Goal: Obtain resource: Obtain resource

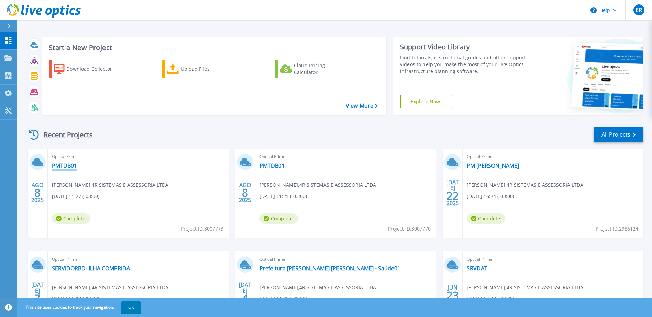
click at [59, 163] on link "PMTDB01" at bounding box center [64, 165] width 25 height 7
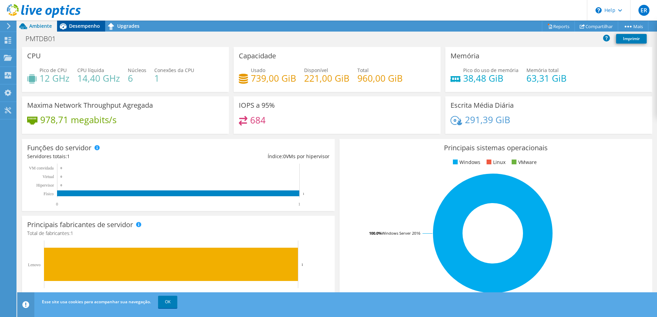
click at [80, 25] on span "Desempenho" at bounding box center [84, 26] width 31 height 7
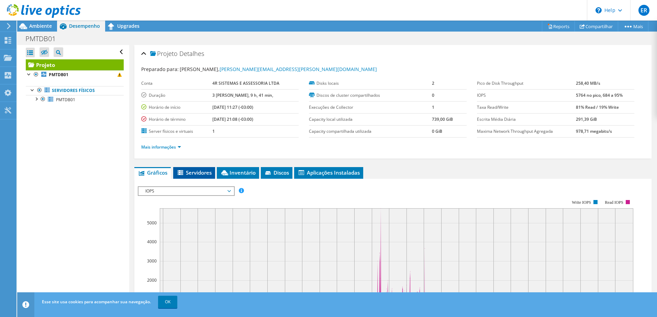
click at [197, 174] on span "Servidores" at bounding box center [194, 172] width 35 height 7
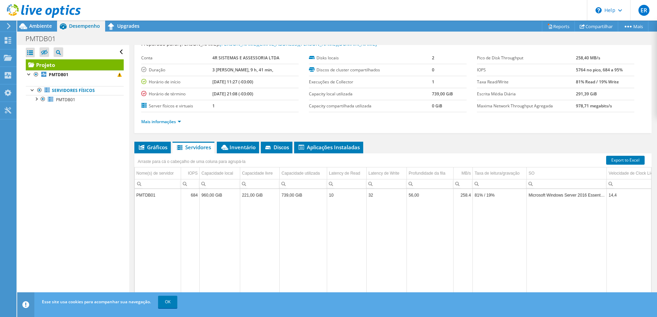
scroll to position [47, 0]
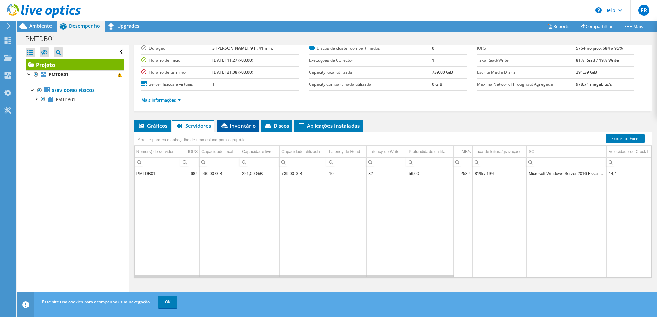
click at [239, 127] on span "Inventário" at bounding box center [237, 125] width 35 height 7
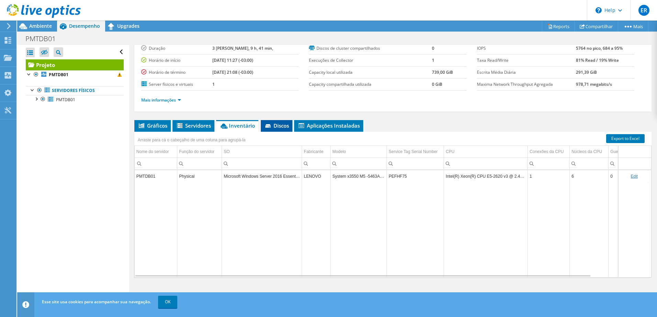
click at [279, 126] on span "Discos" at bounding box center [276, 125] width 25 height 7
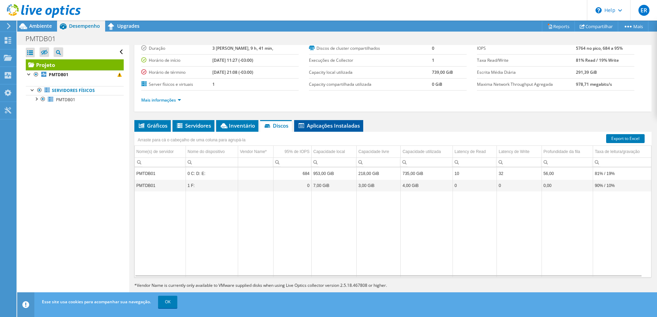
click at [320, 123] on span "Aplicações Instaladas" at bounding box center [328, 125] width 62 height 7
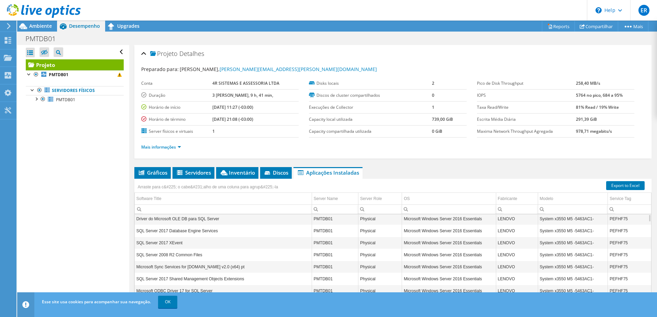
scroll to position [0, 0]
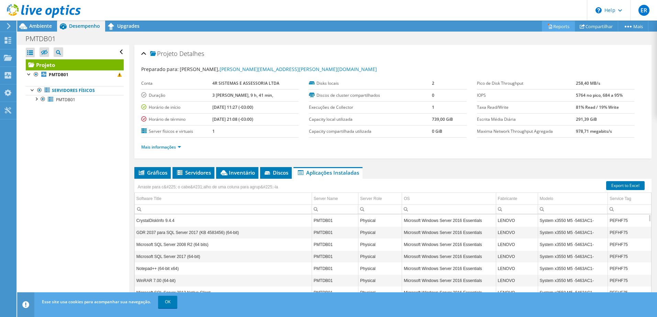
click at [552, 24] on link "Reports" at bounding box center [558, 26] width 33 height 11
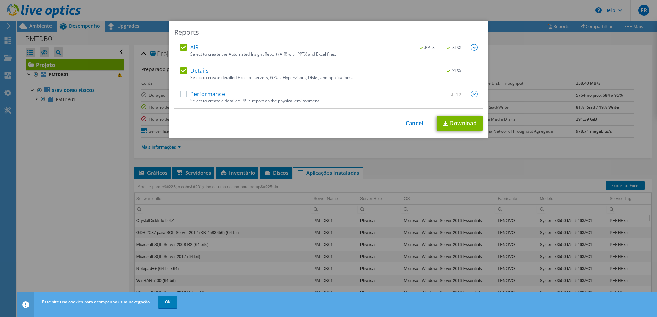
click at [180, 93] on label "Performance" at bounding box center [202, 94] width 45 height 7
click at [0, 0] on input "Performance" at bounding box center [0, 0] width 0 height 0
click at [471, 93] on img at bounding box center [474, 94] width 7 height 7
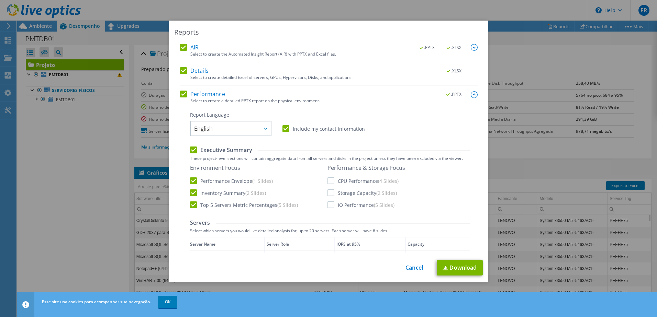
click at [327, 179] on label "CPU Performance (4 Slides)" at bounding box center [362, 181] width 71 height 7
click at [0, 0] on input "CPU Performance (4 Slides)" at bounding box center [0, 0] width 0 height 0
drag, startPoint x: 328, startPoint y: 192, endPoint x: 327, endPoint y: 199, distance: 7.3
click at [328, 192] on label "Storage Capacity (2 Slides)" at bounding box center [361, 193] width 69 height 7
click at [0, 0] on input "Storage Capacity (2 Slides)" at bounding box center [0, 0] width 0 height 0
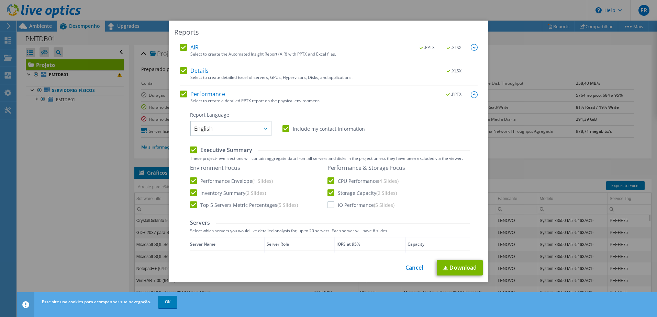
click at [330, 207] on label "IO Performance (5 Slides)" at bounding box center [360, 205] width 67 height 7
click at [0, 0] on input "IO Performance (5 Slides)" at bounding box center [0, 0] width 0 height 0
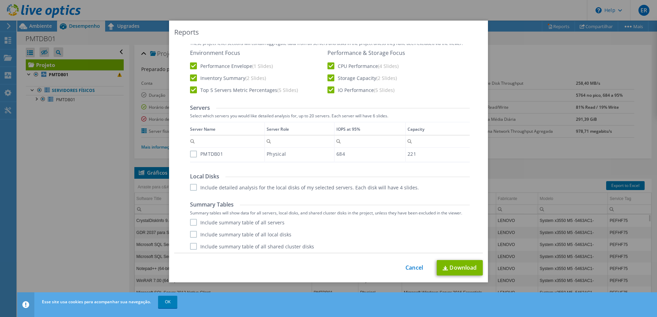
scroll to position [117, 0]
click at [192, 185] on label "Include detailed analysis for the local disks of my selected servers. Each disk…" at bounding box center [304, 185] width 229 height 7
click at [0, 0] on input "Include detailed analysis for the local disks of my selected servers. Each disk…" at bounding box center [0, 0] width 0 height 0
click at [193, 219] on label "Include summary table of all servers" at bounding box center [237, 220] width 94 height 7
click at [0, 0] on input "Include summary table of all servers" at bounding box center [0, 0] width 0 height 0
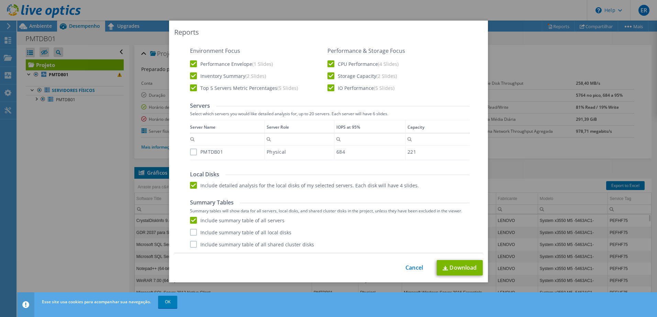
click at [193, 232] on label "Include summary table of all local disks" at bounding box center [240, 232] width 101 height 7
click at [0, 0] on input "Include summary table of all local disks" at bounding box center [0, 0] width 0 height 0
click at [190, 242] on label "Include summary table of all shared cluster disks" at bounding box center [252, 244] width 124 height 7
click at [0, 0] on input "Include summary table of all shared cluster disks" at bounding box center [0, 0] width 0 height 0
click at [456, 263] on link "Download" at bounding box center [460, 267] width 46 height 15
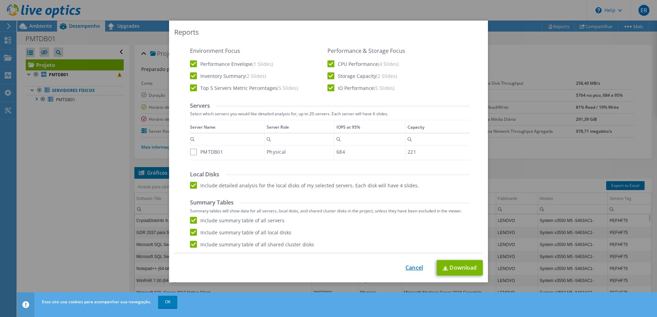
click at [410, 265] on link "Cancel" at bounding box center [414, 268] width 18 height 7
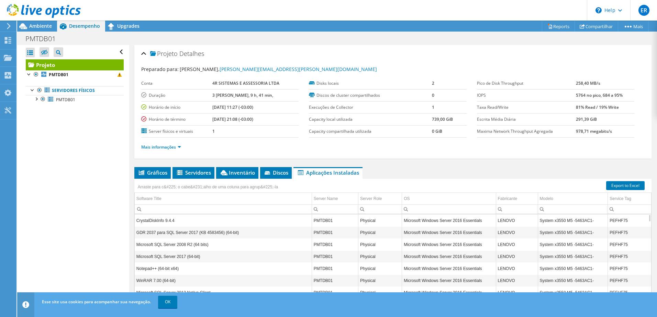
click at [115, 52] on div "Abrir Todos Fechar Todos Ocultar nós excluídos Filtro de árvore do projeto" at bounding box center [75, 52] width 98 height 14
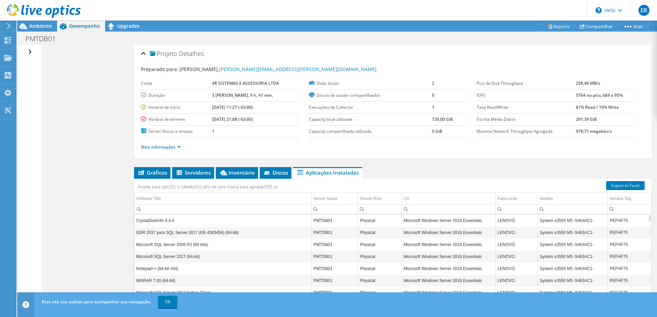
click at [28, 49] on div "Abrir Todos Fechar Todos Ocultar nós excluídos Filtro de árvore do projeto" at bounding box center [31, 52] width 10 height 14
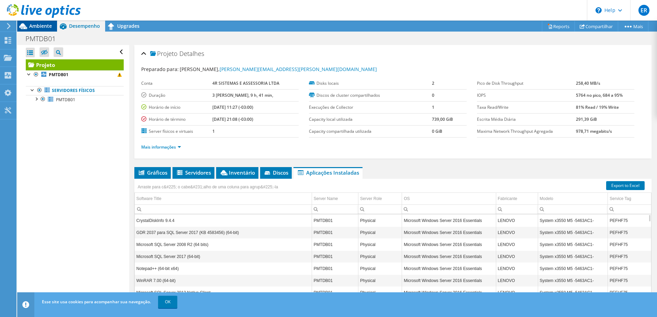
click at [41, 25] on span "Ambiente" at bounding box center [40, 26] width 23 height 7
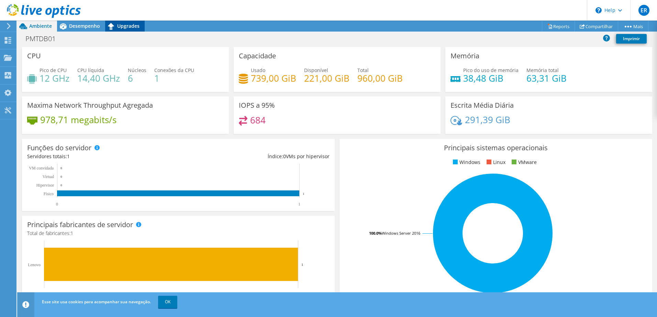
click at [124, 25] on span "Upgrades" at bounding box center [128, 26] width 22 height 7
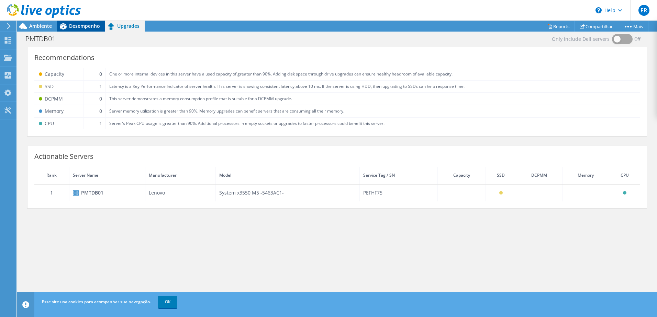
click at [86, 23] on span "Desempenho" at bounding box center [84, 26] width 31 height 7
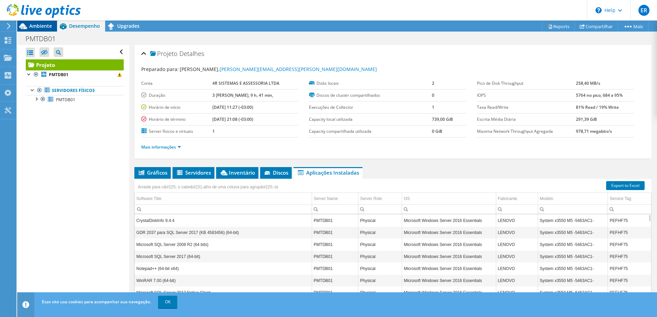
click at [41, 25] on span "Ambiente" at bounding box center [40, 26] width 23 height 7
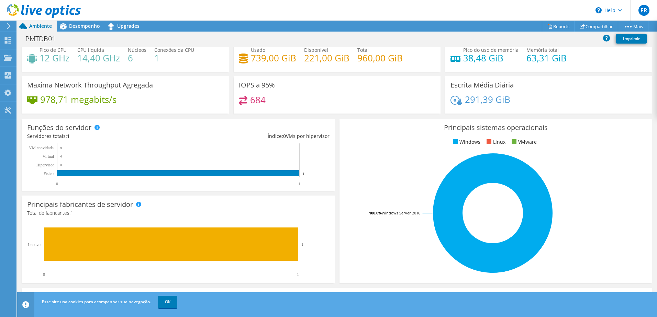
scroll to position [0, 0]
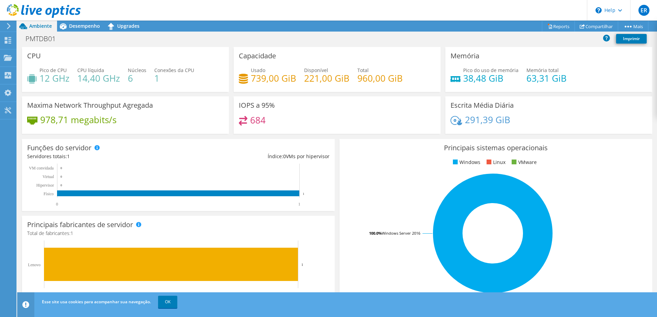
click at [11, 8] on icon at bounding box center [44, 11] width 74 height 14
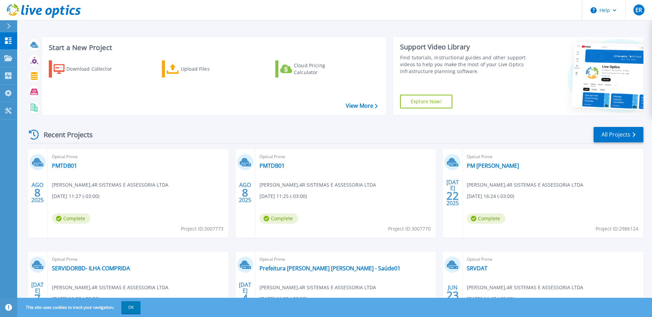
click at [90, 218] on span "Complete" at bounding box center [71, 219] width 38 height 10
click at [273, 166] on link "PMTDB01" at bounding box center [271, 165] width 25 height 7
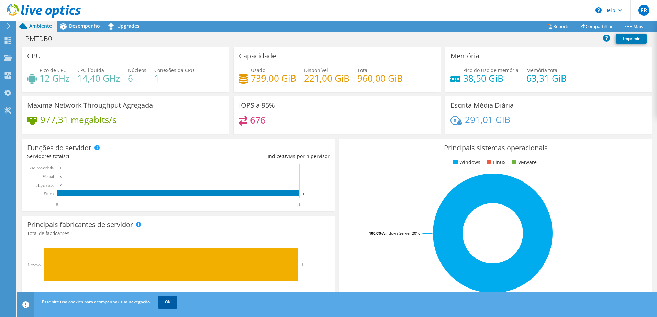
click at [166, 303] on link "OK" at bounding box center [167, 302] width 19 height 12
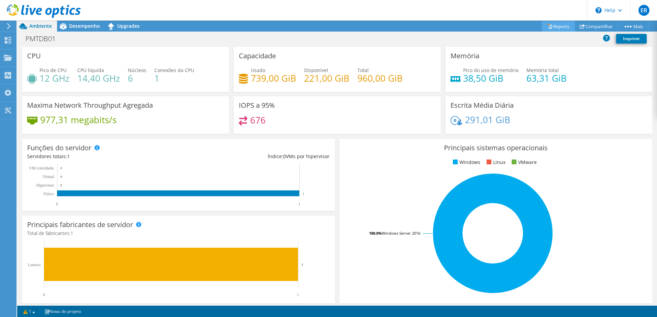
click at [551, 24] on link "Reports" at bounding box center [558, 26] width 33 height 11
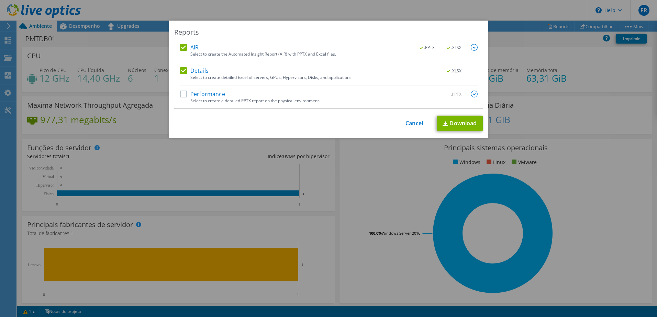
click at [182, 92] on label "Performance" at bounding box center [202, 94] width 45 height 7
click at [0, 0] on input "Performance" at bounding box center [0, 0] width 0 height 0
click at [471, 94] on img at bounding box center [474, 94] width 7 height 7
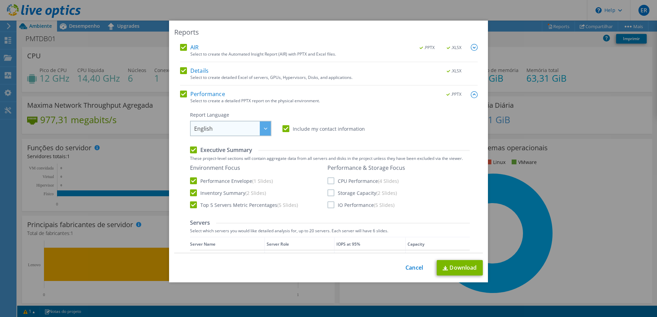
click at [264, 129] on icon at bounding box center [265, 129] width 3 height 2
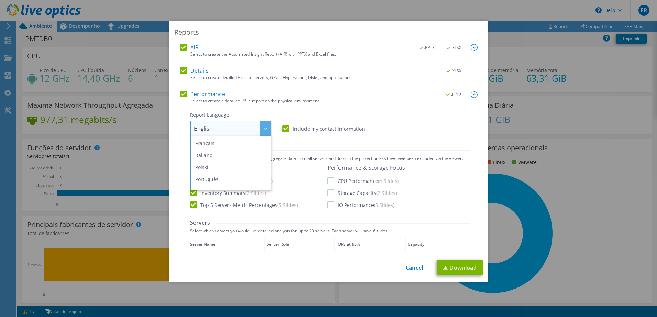
scroll to position [57, 0]
click at [206, 157] on li "Português" at bounding box center [231, 158] width 78 height 12
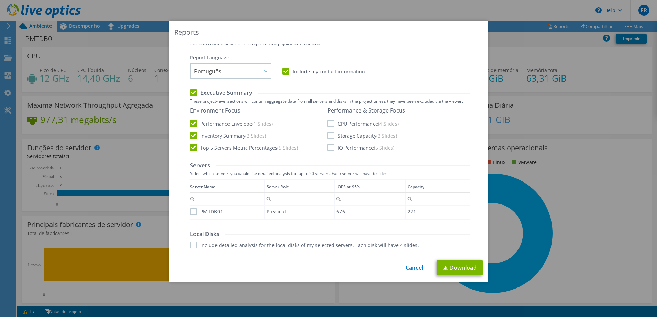
click at [329, 122] on label "CPU Performance (4 Slides)" at bounding box center [362, 123] width 71 height 7
click at [0, 0] on input "CPU Performance (4 Slides)" at bounding box center [0, 0] width 0 height 0
click at [329, 135] on label "Storage Capacity (2 Slides)" at bounding box center [361, 135] width 69 height 7
click at [0, 0] on input "Storage Capacity (2 Slides)" at bounding box center [0, 0] width 0 height 0
click at [330, 148] on label "IO Performance (5 Slides)" at bounding box center [360, 147] width 67 height 7
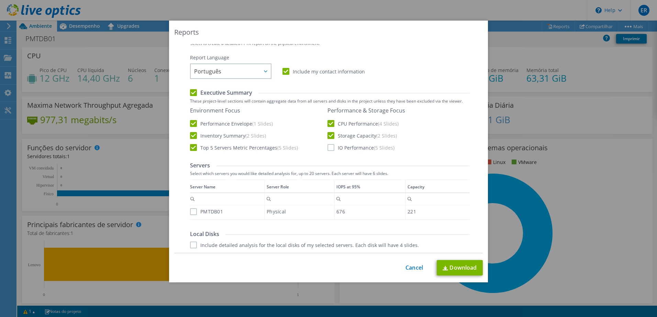
click at [0, 0] on input "IO Performance (5 Slides)" at bounding box center [0, 0] width 0 height 0
click at [190, 212] on label "PMTDB01" at bounding box center [206, 211] width 33 height 7
click at [0, 0] on input "PMTDB01" at bounding box center [0, 0] width 0 height 0
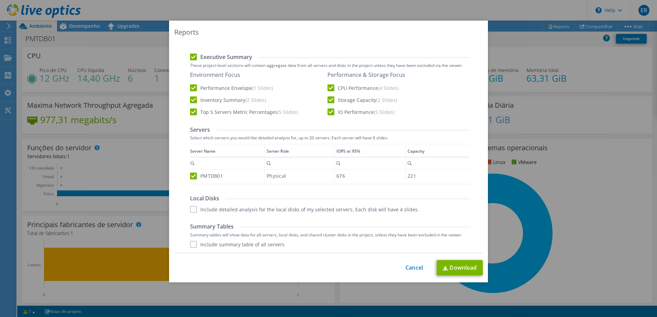
scroll to position [117, 0]
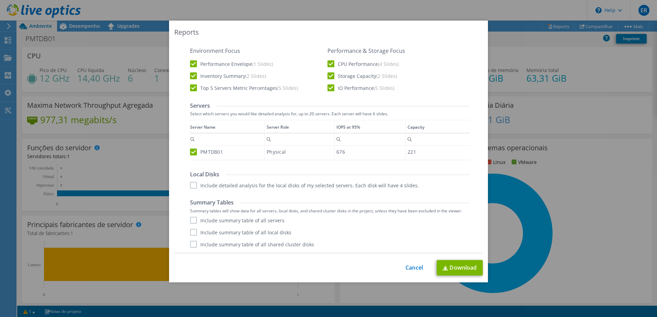
click at [192, 184] on label "Include detailed analysis for the local disks of my selected servers. Each disk…" at bounding box center [304, 185] width 229 height 7
click at [0, 0] on input "Include detailed analysis for the local disks of my selected servers. Each disk…" at bounding box center [0, 0] width 0 height 0
click at [191, 222] on label "Include summary table of all servers" at bounding box center [237, 220] width 94 height 7
click at [0, 0] on input "Include summary table of all servers" at bounding box center [0, 0] width 0 height 0
click at [190, 234] on label "Include summary table of all local disks" at bounding box center [240, 232] width 101 height 7
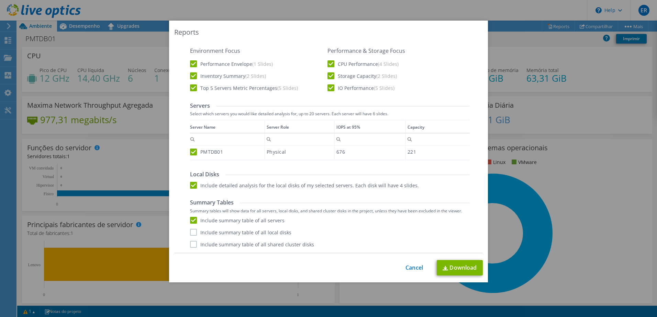
click at [0, 0] on input "Include summary table of all local disks" at bounding box center [0, 0] width 0 height 0
drag, startPoint x: 190, startPoint y: 245, endPoint x: 249, endPoint y: 265, distance: 62.8
click at [191, 245] on label "Include summary table of all shared cluster disks" at bounding box center [252, 244] width 124 height 7
click at [0, 0] on input "Include summary table of all shared cluster disks" at bounding box center [0, 0] width 0 height 0
click at [454, 265] on link "Download" at bounding box center [460, 267] width 46 height 15
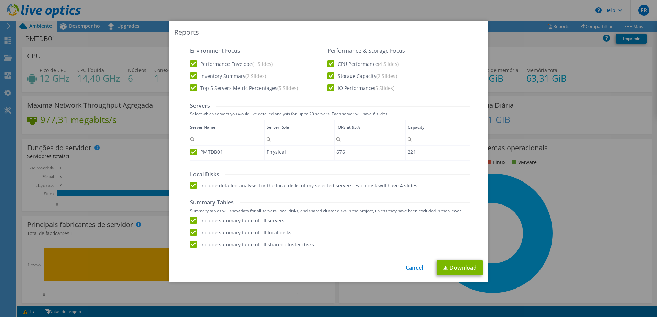
click at [414, 267] on link "Cancel" at bounding box center [414, 268] width 18 height 7
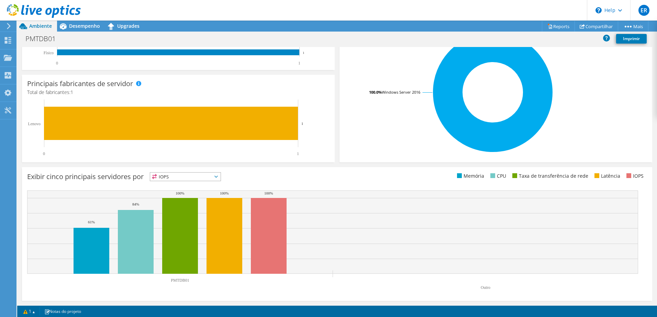
scroll to position [0, 0]
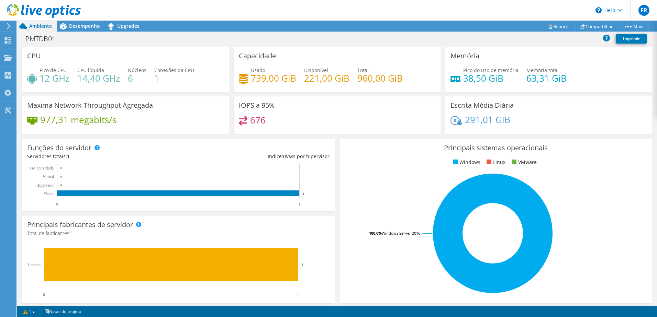
click at [79, 23] on div at bounding box center [40, 11] width 81 height 23
click at [78, 26] on span "Desempenho" at bounding box center [84, 26] width 31 height 7
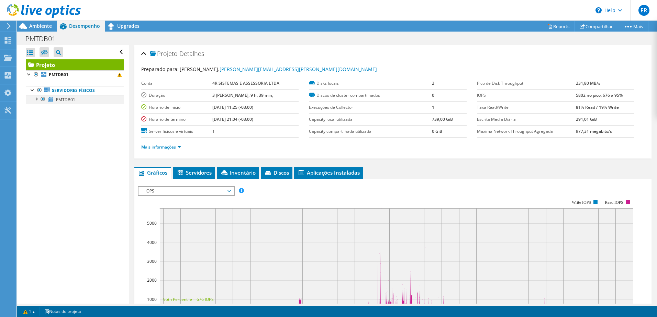
click at [37, 99] on div at bounding box center [36, 98] width 7 height 7
click at [39, 125] on div at bounding box center [39, 125] width 7 height 7
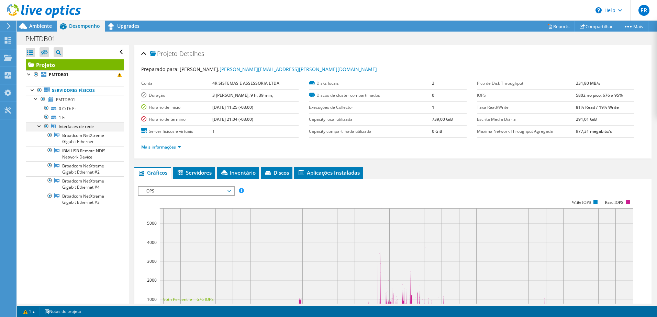
click at [39, 125] on div at bounding box center [39, 125] width 7 height 7
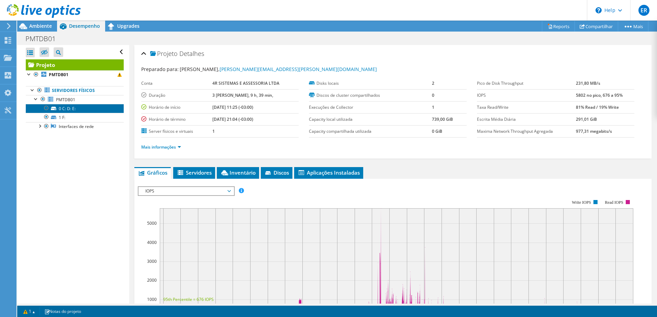
click at [62, 109] on link "0 C: D: E:" at bounding box center [75, 108] width 98 height 9
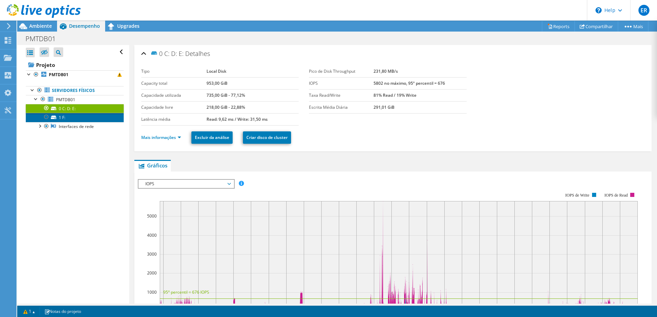
click at [60, 116] on link "1 F:" at bounding box center [75, 117] width 98 height 9
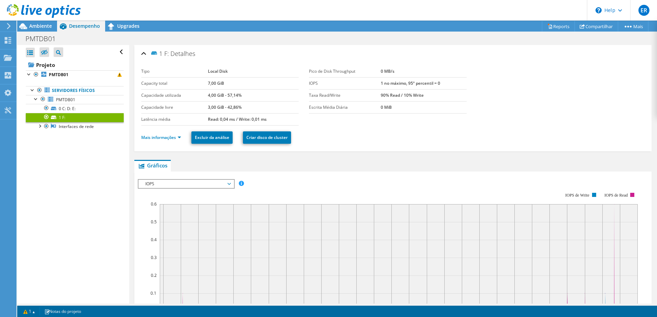
click at [175, 140] on li "Mais informações" at bounding box center [163, 138] width 44 height 8
click at [165, 139] on link "Mais informações" at bounding box center [161, 138] width 40 height 6
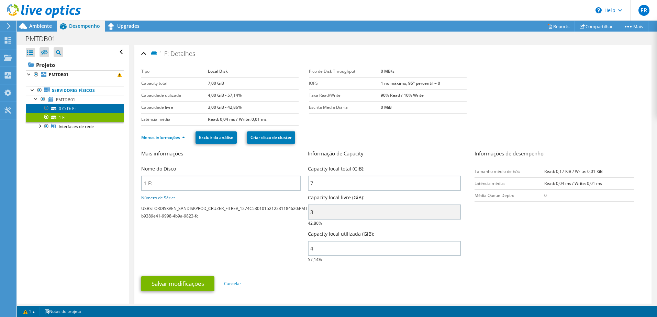
click at [67, 109] on link "0 C: D: E:" at bounding box center [75, 108] width 98 height 9
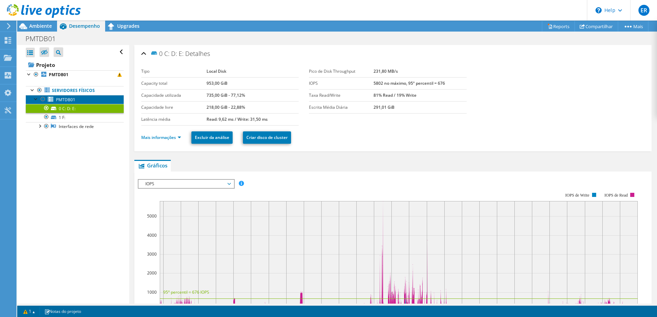
click at [64, 97] on span "PMTDB01" at bounding box center [65, 100] width 19 height 6
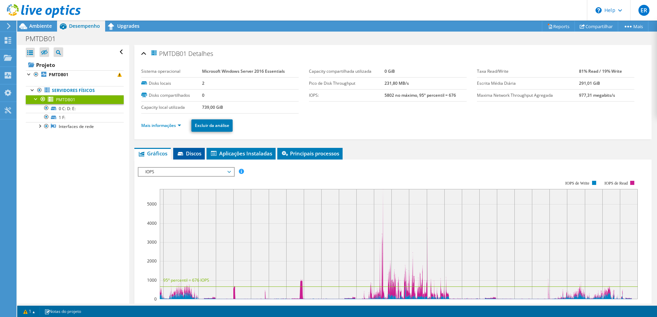
drag, startPoint x: 181, startPoint y: 150, endPoint x: 183, endPoint y: 153, distance: 3.7
click at [181, 150] on span "Discos" at bounding box center [189, 153] width 25 height 7
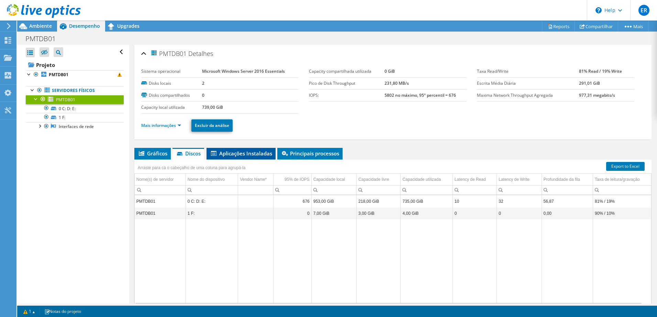
click at [245, 153] on span "Aplicações Instaladas" at bounding box center [241, 153] width 62 height 7
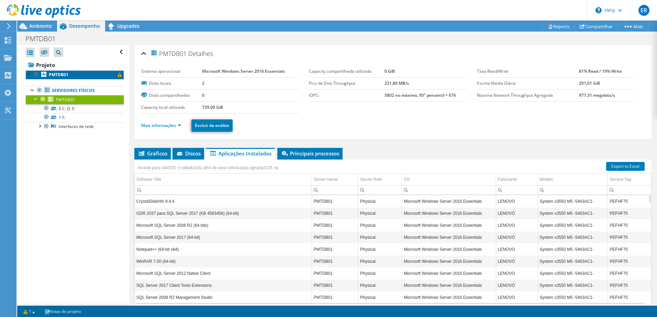
click at [117, 75] on span at bounding box center [119, 75] width 4 height 4
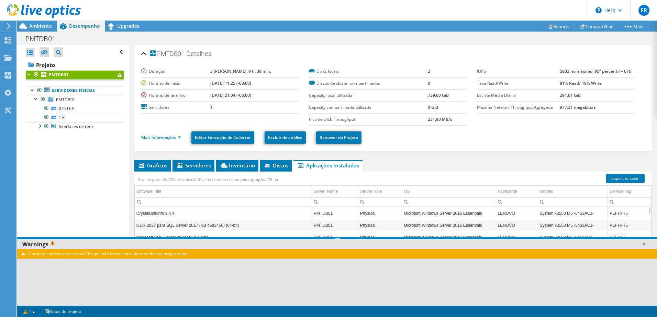
click at [15, 9] on icon at bounding box center [44, 11] width 74 height 14
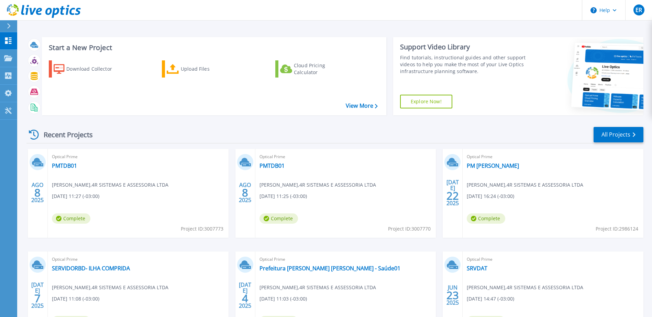
drag, startPoint x: 9, startPoint y: 15, endPoint x: 208, endPoint y: 13, distance: 198.5
click at [208, 13] on header "Help ER Usuário Final Emerson Regiani emerson.regiani@4rtecnologia.com.br 4R SI…" at bounding box center [326, 10] width 652 height 21
click at [272, 168] on link "PMTDB01" at bounding box center [271, 165] width 25 height 7
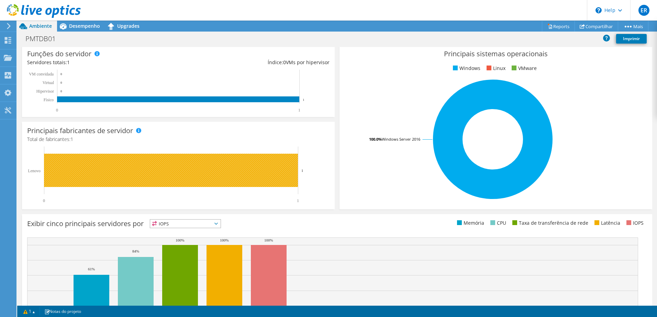
scroll to position [141, 0]
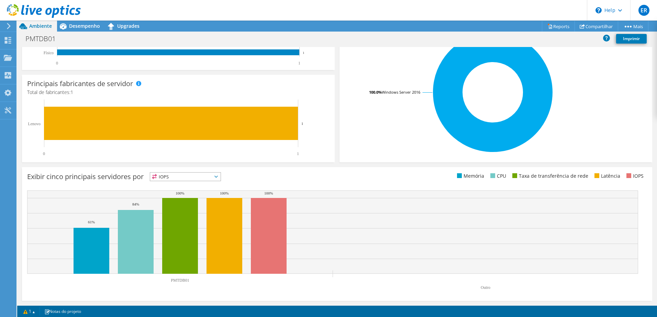
click at [218, 178] on span "IOPS" at bounding box center [185, 177] width 70 height 8
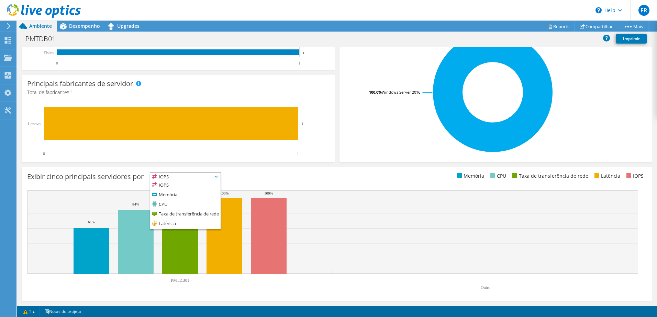
click at [218, 178] on span "IOPS" at bounding box center [185, 177] width 70 height 8
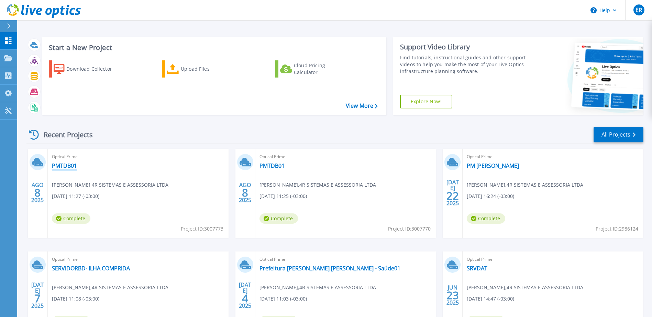
click at [62, 167] on link "PMTDB01" at bounding box center [64, 165] width 25 height 7
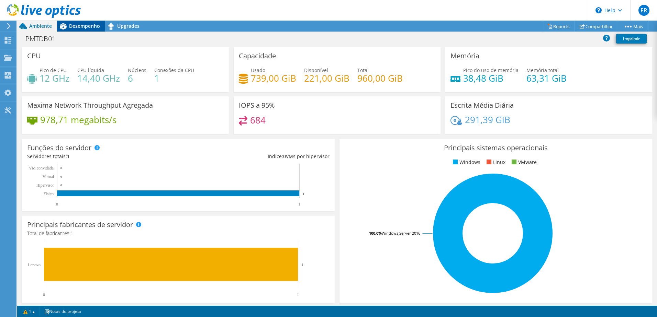
click at [81, 26] on span "Desempenho" at bounding box center [84, 26] width 31 height 7
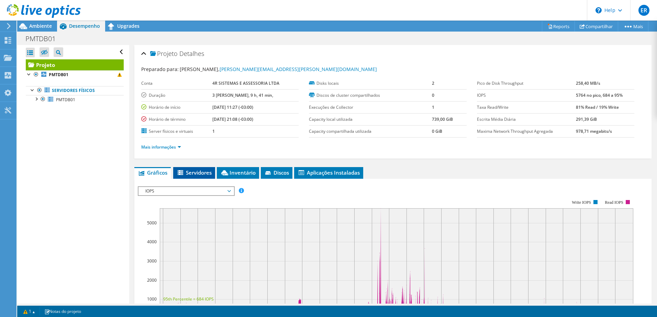
click at [198, 172] on span "Servidores" at bounding box center [194, 172] width 35 height 7
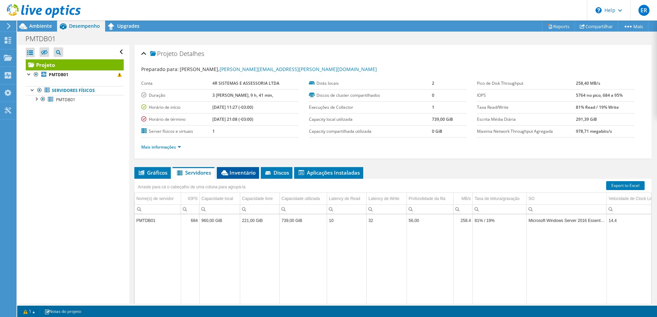
click at [241, 172] on span "Inventário" at bounding box center [237, 172] width 35 height 7
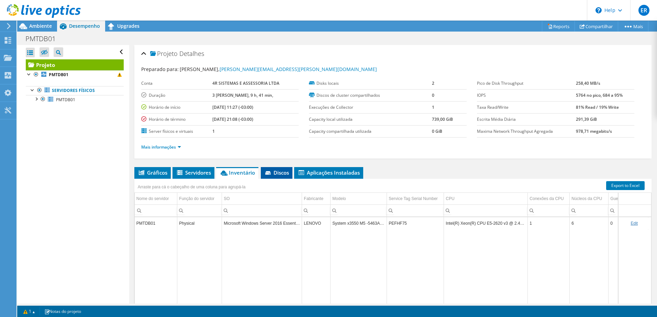
click at [281, 168] on li "Discos" at bounding box center [277, 173] width 32 height 12
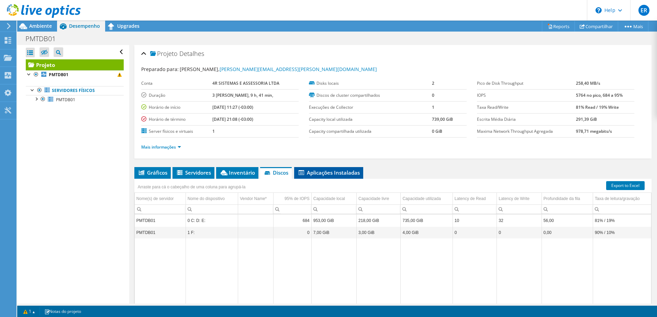
click at [325, 172] on span "Aplicações Instaladas" at bounding box center [328, 172] width 62 height 7
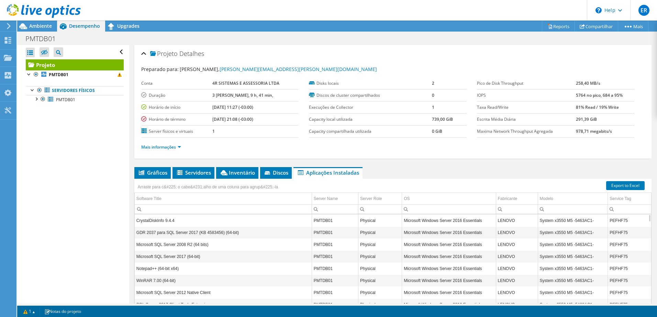
click at [10, 13] on use at bounding box center [44, 11] width 74 height 14
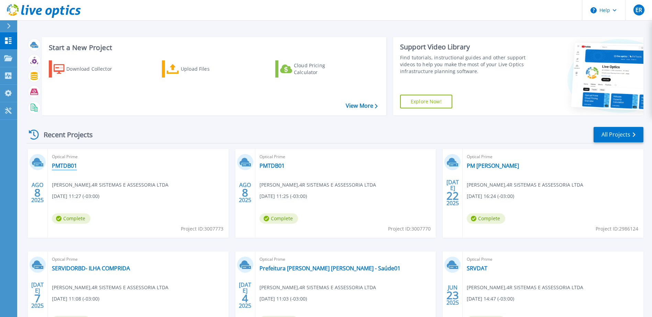
click at [64, 166] on link "PMTDB01" at bounding box center [64, 165] width 25 height 7
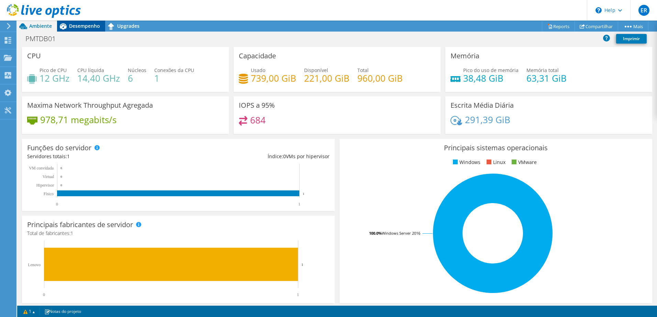
click at [81, 25] on span "Desempenho" at bounding box center [84, 26] width 31 height 7
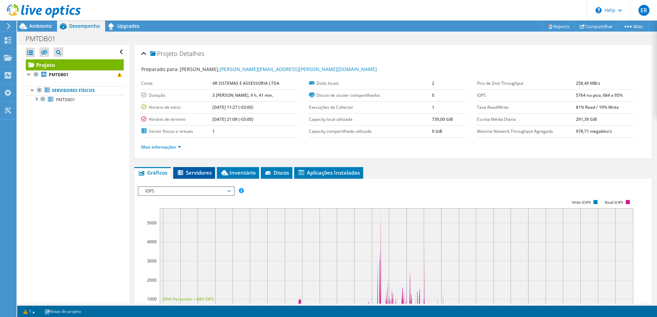
click at [197, 171] on span "Servidores" at bounding box center [194, 172] width 35 height 7
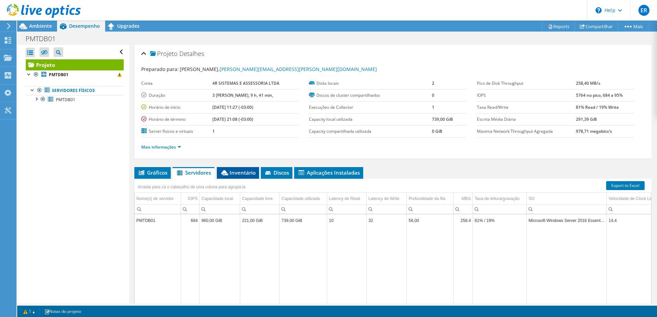
click at [238, 173] on span "Inventário" at bounding box center [237, 172] width 35 height 7
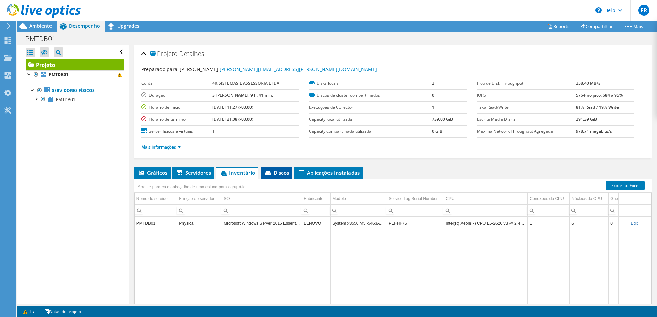
click at [280, 171] on span "Discos" at bounding box center [276, 172] width 25 height 7
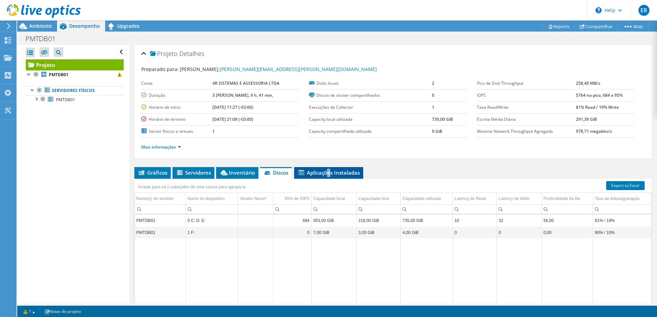
click at [329, 173] on span "Aplicações Instaladas" at bounding box center [328, 172] width 62 height 7
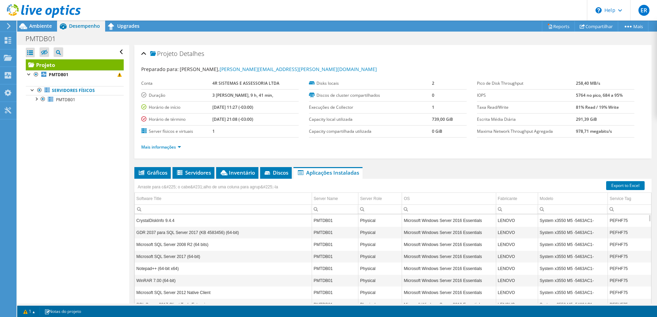
click at [378, 169] on ul "Gráficos Servidores Inventário Hipervisor Discos Discos de cluster Aplicações I…" at bounding box center [392, 173] width 517 height 12
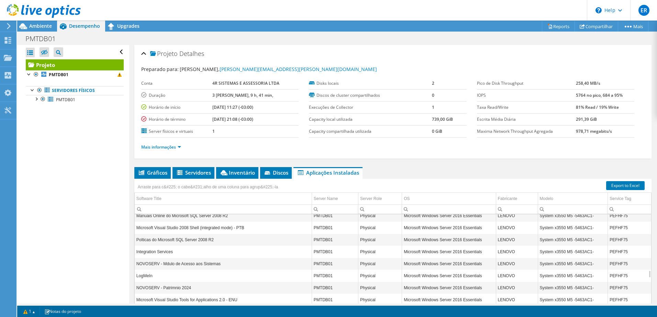
scroll to position [796, 0]
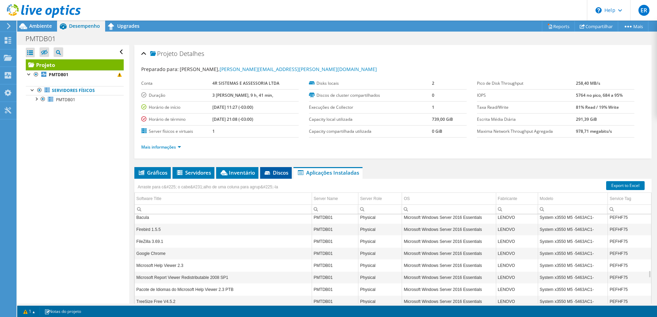
click at [277, 173] on span "Discos" at bounding box center [275, 172] width 25 height 7
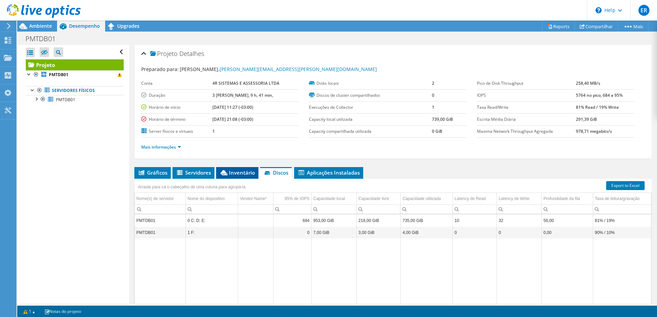
click at [240, 169] on li "Inventário" at bounding box center [237, 173] width 42 height 12
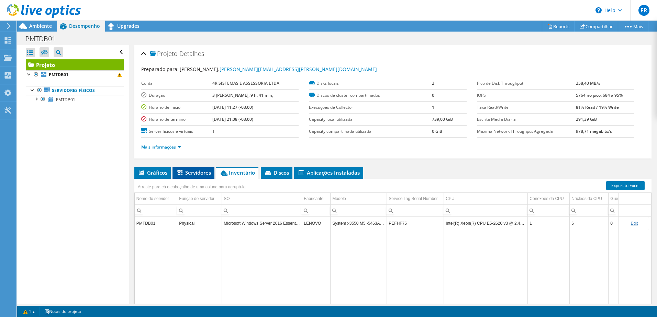
click at [190, 174] on span "Servidores" at bounding box center [193, 172] width 35 height 7
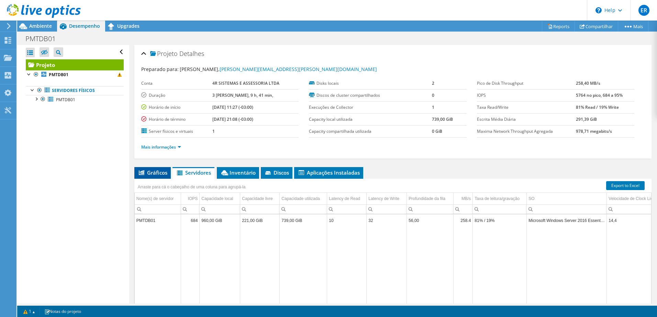
click at [145, 174] on span "Gráficos" at bounding box center [153, 172] width 30 height 7
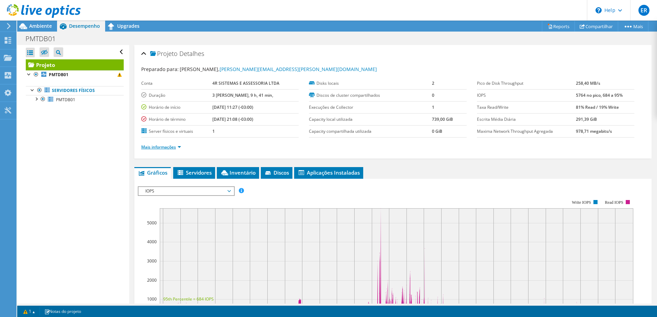
click at [178, 146] on link "Mais informações" at bounding box center [161, 147] width 40 height 6
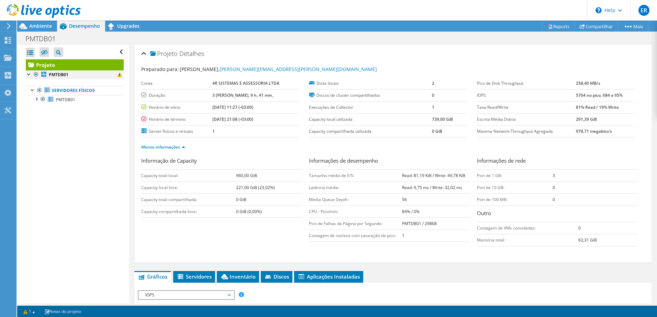
click at [27, 72] on div at bounding box center [29, 73] width 7 height 7
click at [29, 73] on div at bounding box center [29, 73] width 7 height 7
click at [117, 74] on span at bounding box center [119, 75] width 4 height 4
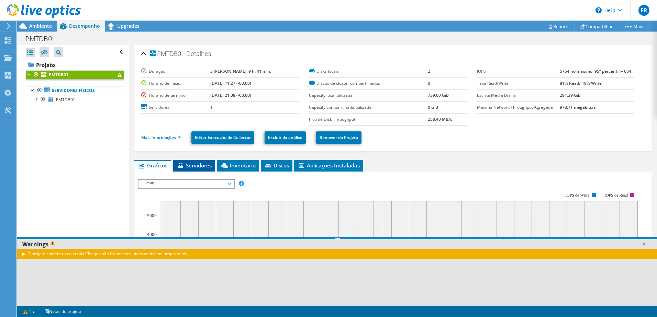
click at [197, 164] on span "Servidores" at bounding box center [194, 165] width 35 height 7
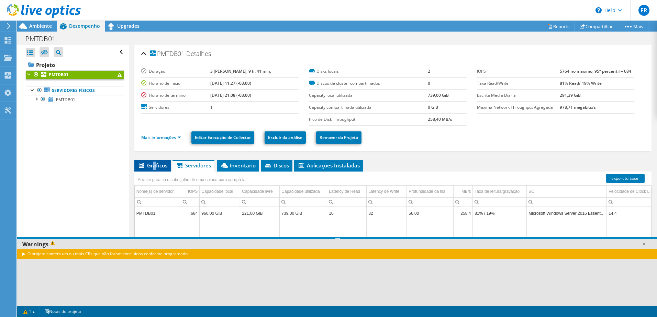
click at [154, 164] on span "Gráficos" at bounding box center [153, 165] width 30 height 7
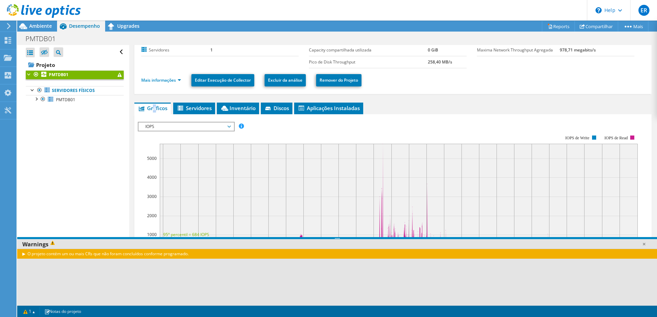
scroll to position [114, 0]
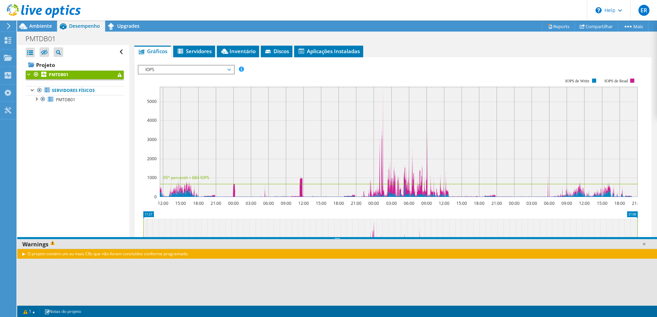
click at [229, 70] on span "IOPS" at bounding box center [186, 70] width 88 height 8
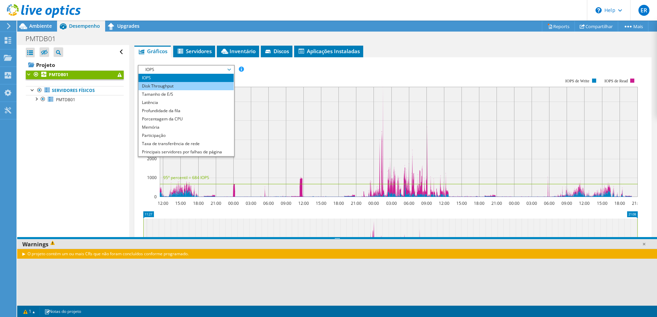
click at [165, 87] on li "Disk Throughput" at bounding box center [185, 86] width 95 height 8
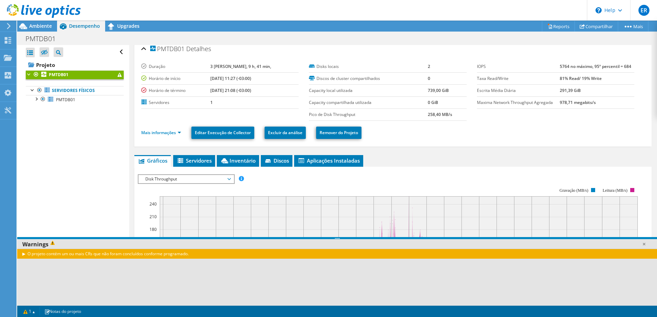
scroll to position [0, 0]
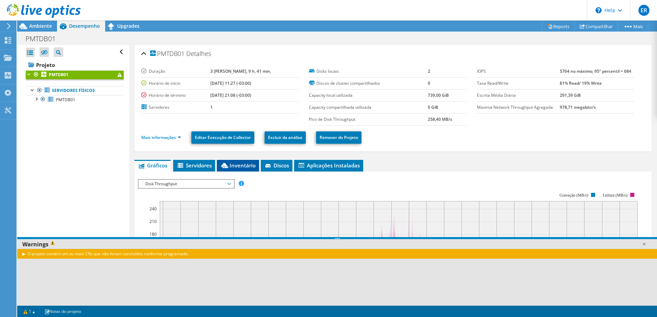
click at [236, 162] on span "Inventário" at bounding box center [237, 165] width 35 height 7
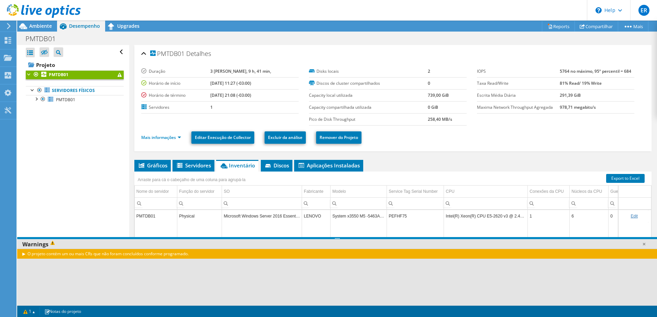
scroll to position [40, 0]
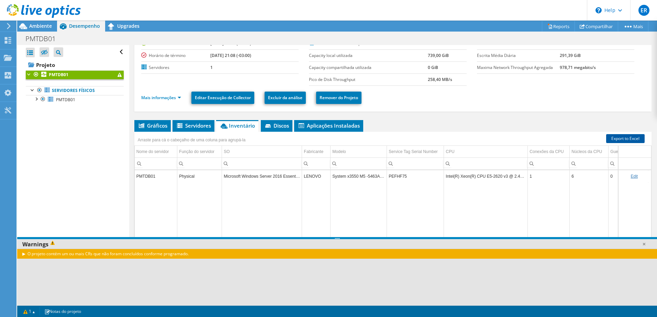
click at [618, 138] on link "Export to Excel" at bounding box center [625, 138] width 38 height 9
click at [44, 52] on icon at bounding box center [44, 52] width 7 height 5
click at [0, 0] on input "checkbox" at bounding box center [0, 0] width 0 height 0
click at [43, 52] on icon at bounding box center [44, 52] width 7 height 5
click at [0, 0] on input "checkbox" at bounding box center [0, 0] width 0 height 0
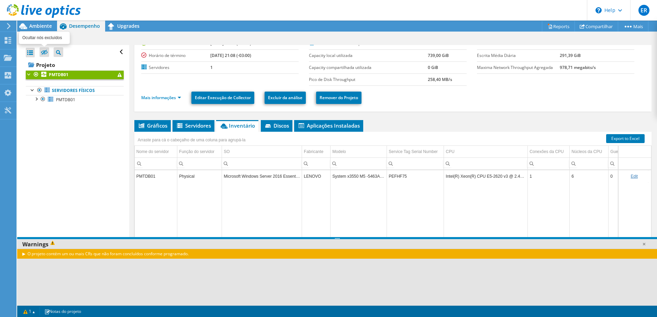
click at [43, 52] on icon at bounding box center [44, 52] width 7 height 5
click at [0, 0] on input "checkbox" at bounding box center [0, 0] width 0 height 0
click at [29, 54] on div at bounding box center [30, 53] width 9 height 10
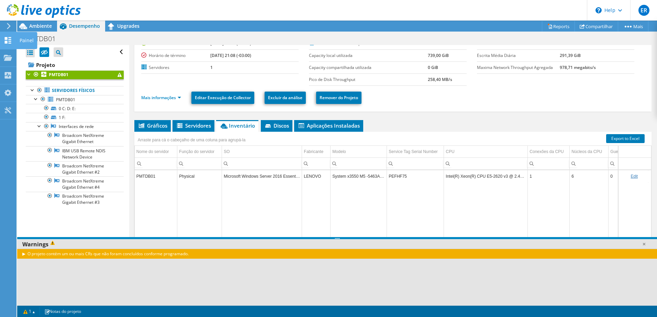
click at [5, 42] on use at bounding box center [8, 40] width 7 height 7
